Goal: Obtain resource: Obtain resource

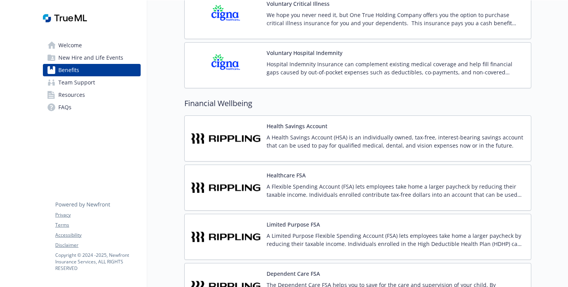
scroll to position [1198, 0]
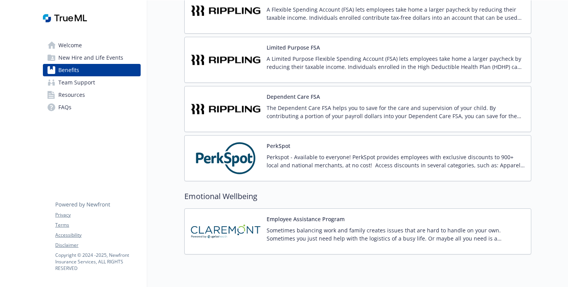
click at [266, 154] on div "PerkSpot Perkspot - Available to everyone! PerkSpot provides employees with exc…" at bounding box center [358, 158] width 334 height 33
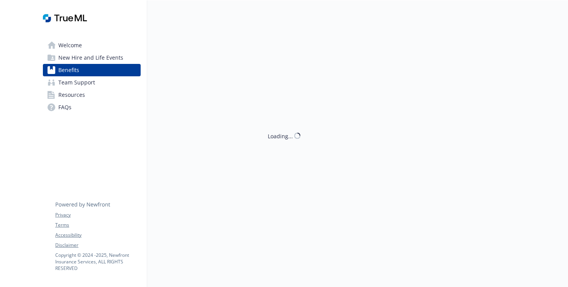
scroll to position [1175, 0]
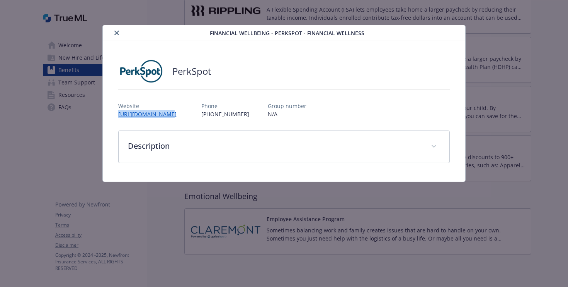
click at [160, 110] on div "Website [URL][DOMAIN_NAME]" at bounding box center [150, 110] width 65 height 16
click at [160, 116] on link "[URL][DOMAIN_NAME]" at bounding box center [151, 113] width 66 height 9
